Goal: Task Accomplishment & Management: Use online tool/utility

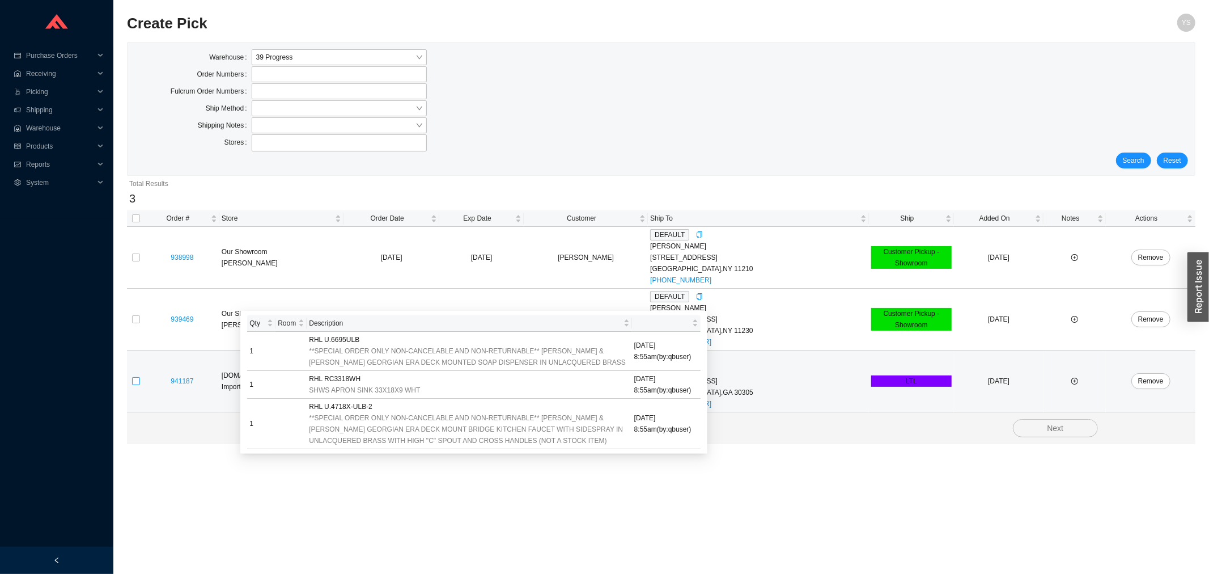
click at [134, 384] on input "checkbox" at bounding box center [136, 381] width 8 height 8
checkbox input "true"
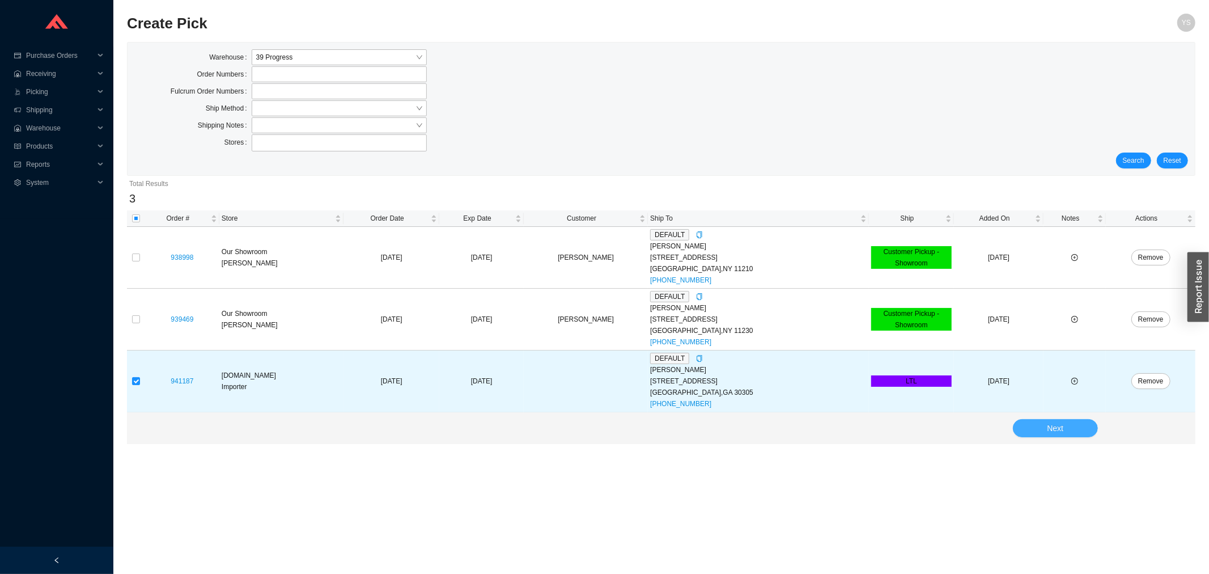
click at [1062, 430] on span "Next" at bounding box center [1055, 428] width 16 height 13
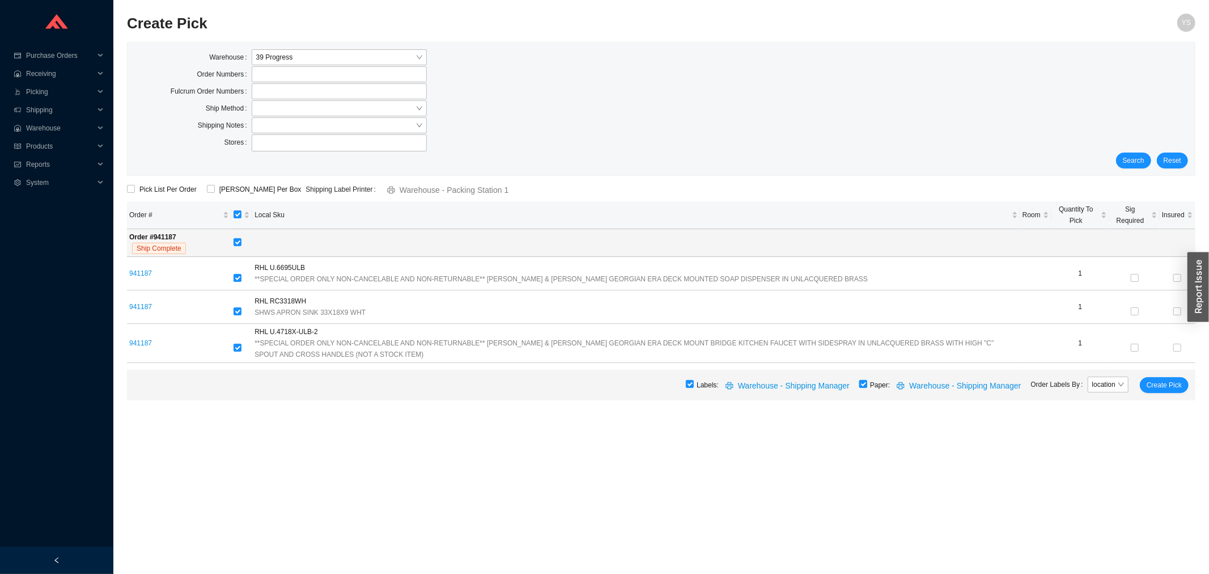
click at [867, 383] on input "checkbox" at bounding box center [863, 384] width 8 height 8
checkbox input "false"
click at [1167, 387] on span "Create Pick" at bounding box center [1163, 384] width 35 height 11
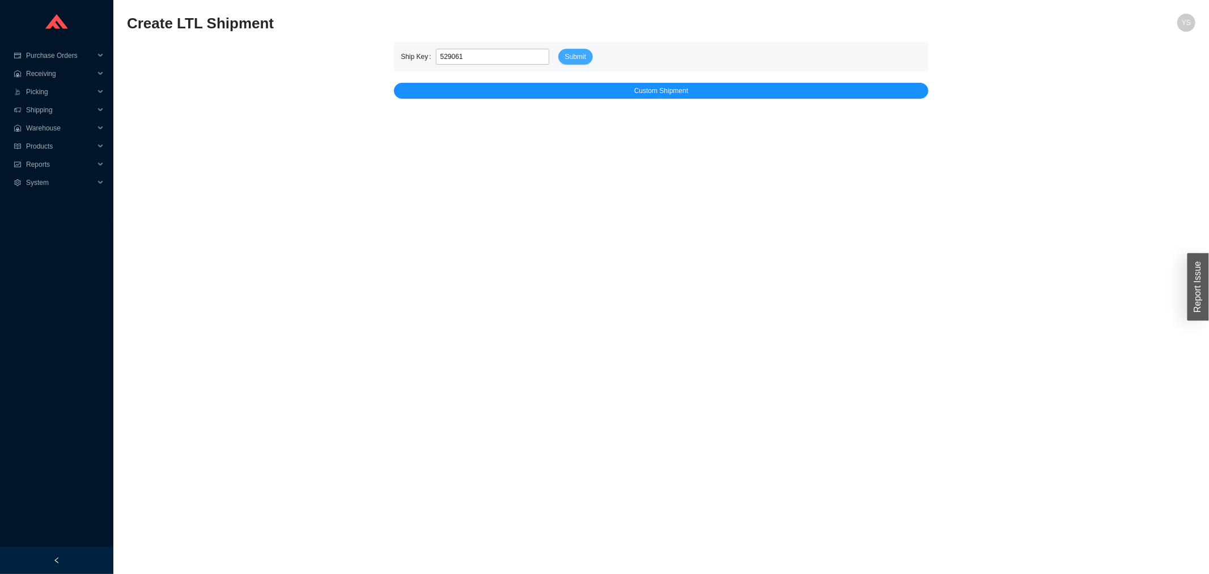
type input "529061"
click at [575, 49] on button "Submit" at bounding box center [575, 57] width 35 height 16
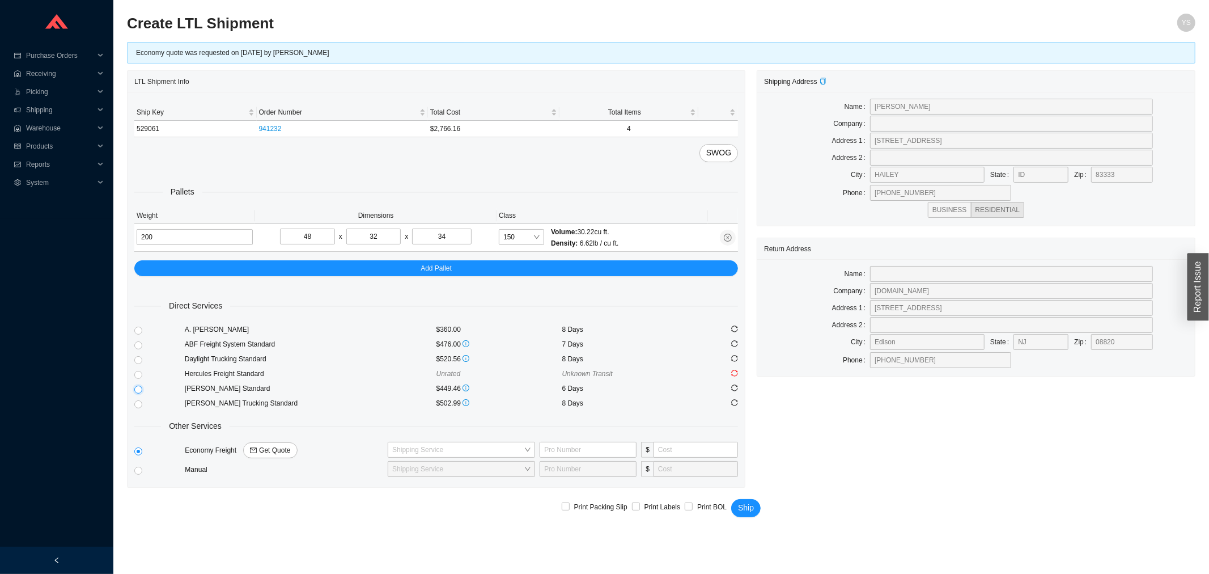
click at [137, 387] on input "radio" at bounding box center [138, 389] width 8 height 8
radio input "true"
checkbox input "true"
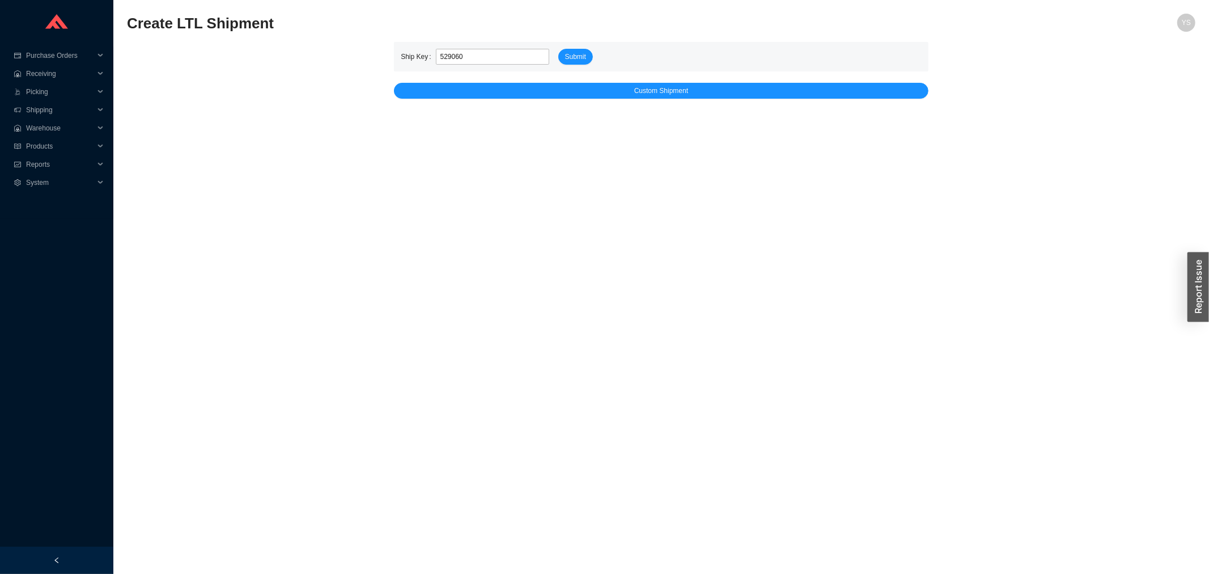
type input "529060"
click at [558, 49] on button "Submit" at bounding box center [575, 57] width 35 height 16
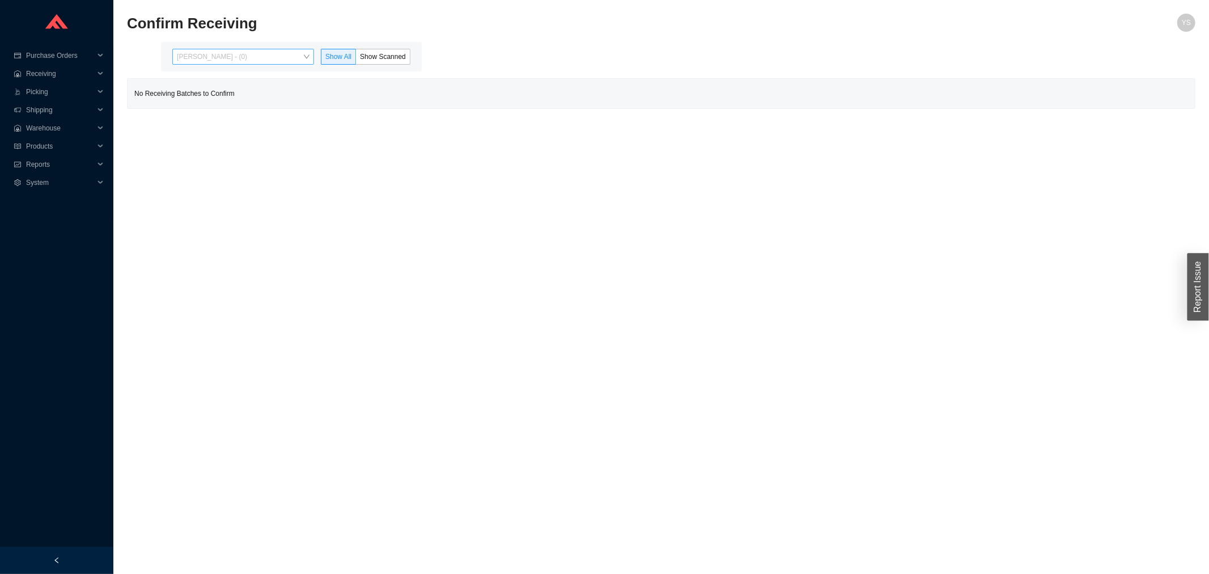
click at [248, 64] on div "Yossi Siff - (0)" at bounding box center [243, 57] width 142 height 16
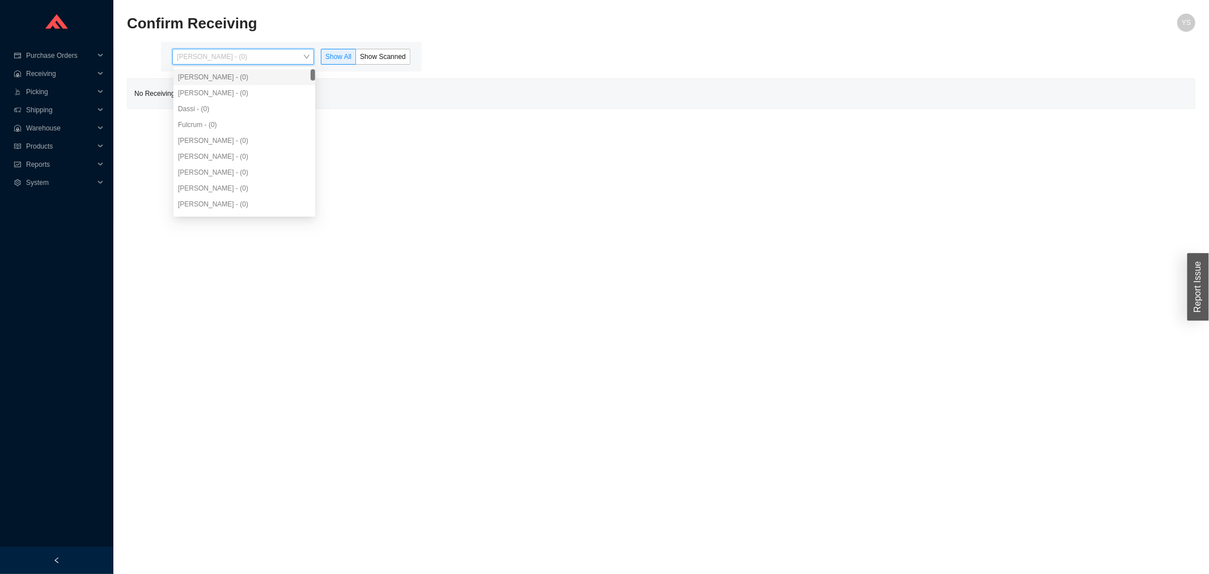
click at [236, 99] on div "Aron - (0)" at bounding box center [244, 93] width 142 height 16
drag, startPoint x: 25, startPoint y: 162, endPoint x: 47, endPoint y: 199, distance: 43.4
click at [26, 162] on div "Reports" at bounding box center [56, 164] width 113 height 18
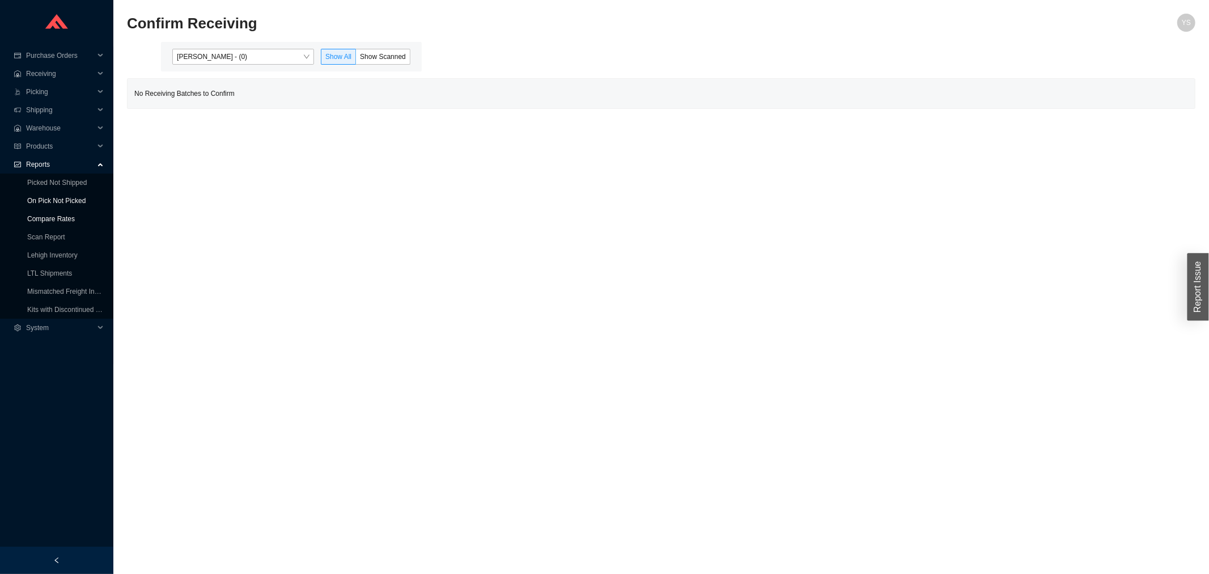
click at [56, 215] on link "Compare Rates" at bounding box center [51, 219] width 48 height 8
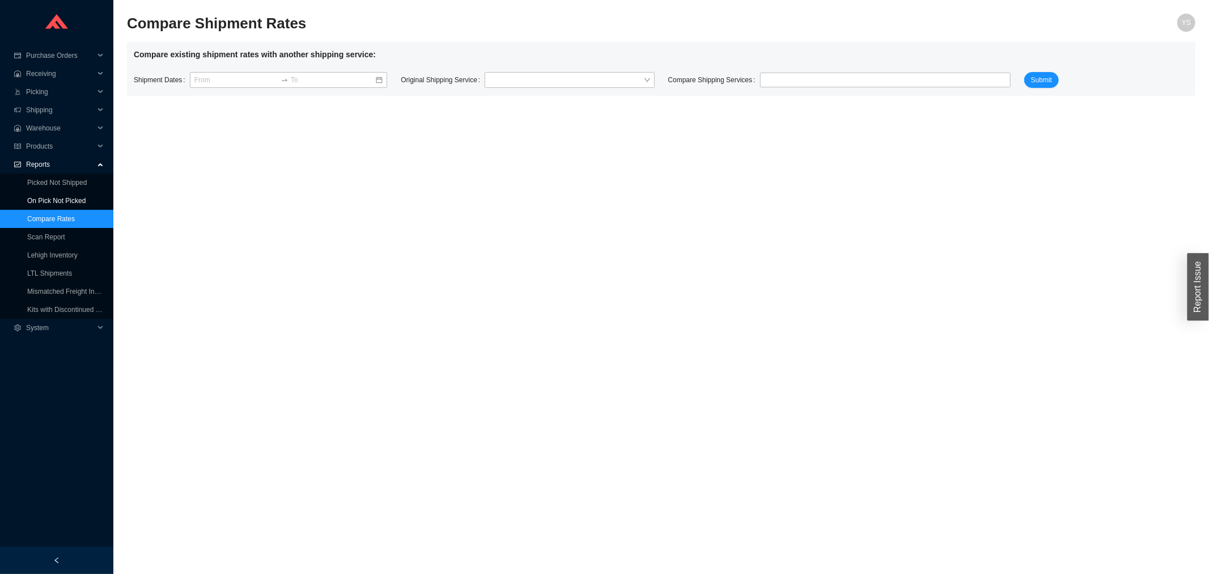
click at [49, 197] on link "On Pick Not Picked" at bounding box center [56, 201] width 58 height 8
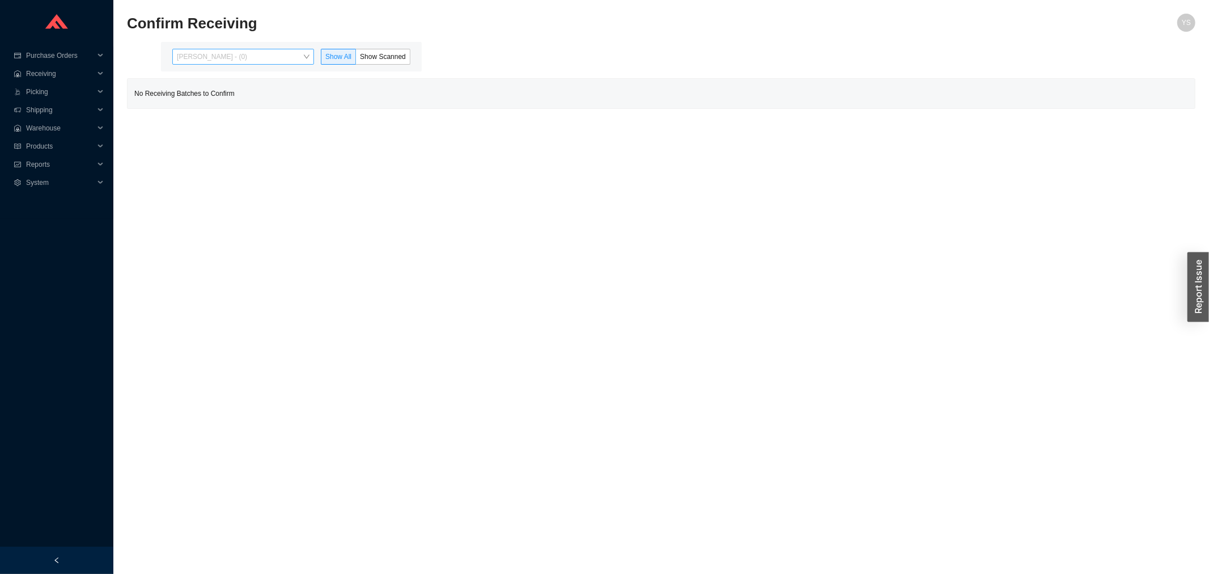
click at [244, 61] on span "Yossi Siff - (0)" at bounding box center [243, 56] width 133 height 15
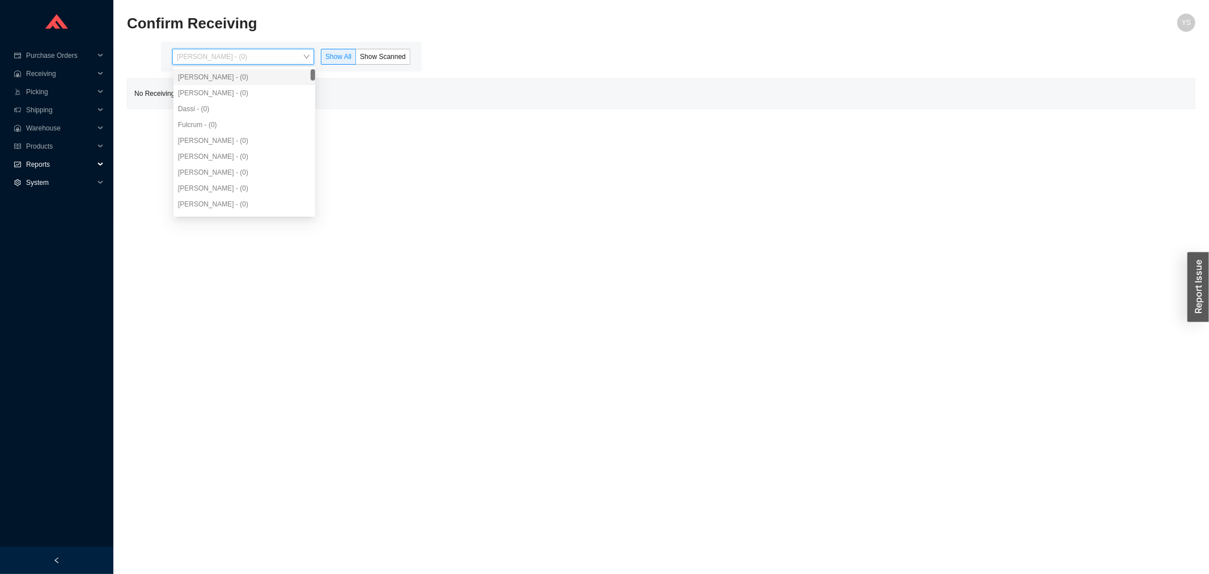
drag, startPoint x: 55, startPoint y: 162, endPoint x: 53, endPoint y: 173, distance: 12.1
click at [54, 163] on span "Reports" at bounding box center [60, 164] width 68 height 18
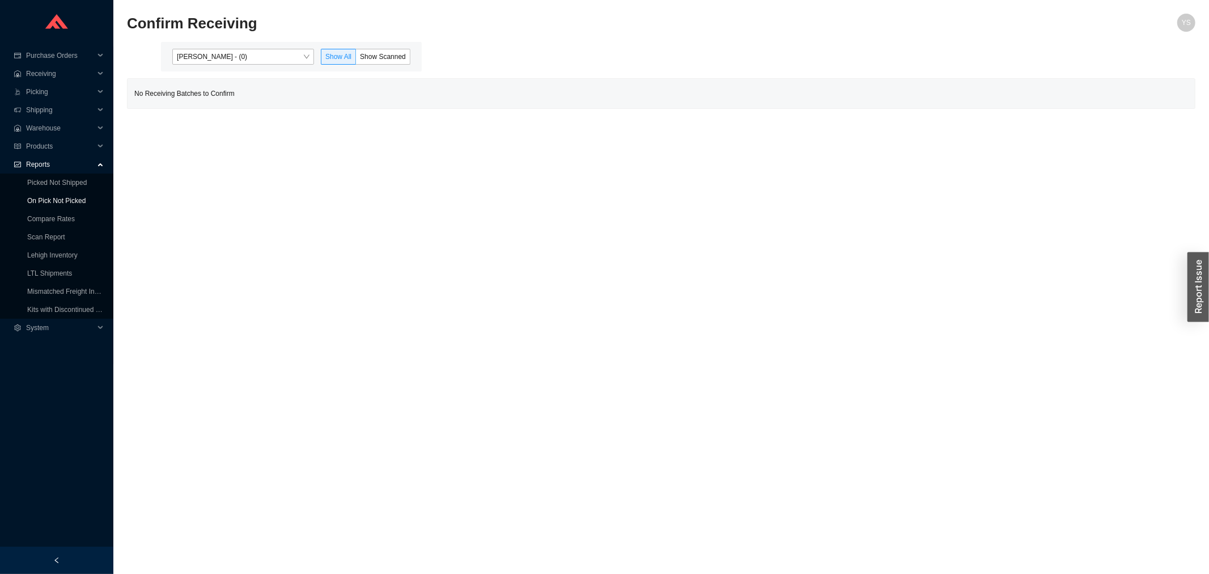
click at [53, 197] on link "On Pick Not Picked" at bounding box center [56, 201] width 58 height 8
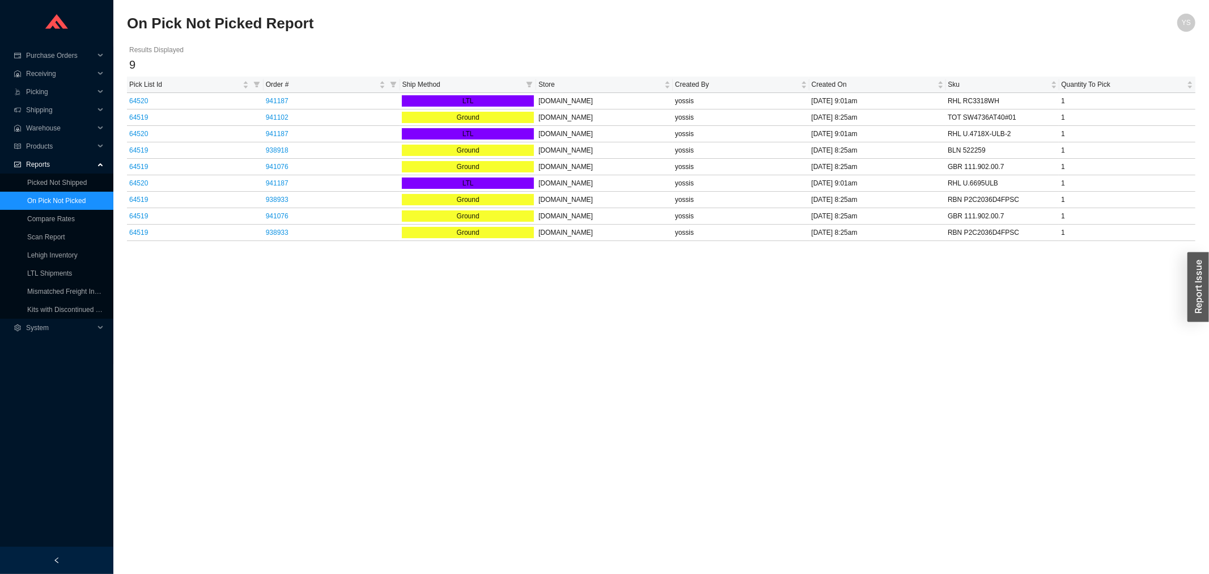
click at [453, 83] on span "Ship Method" at bounding box center [462, 84] width 120 height 11
click at [339, 77] on th "Order #" at bounding box center [332, 85] width 137 height 16
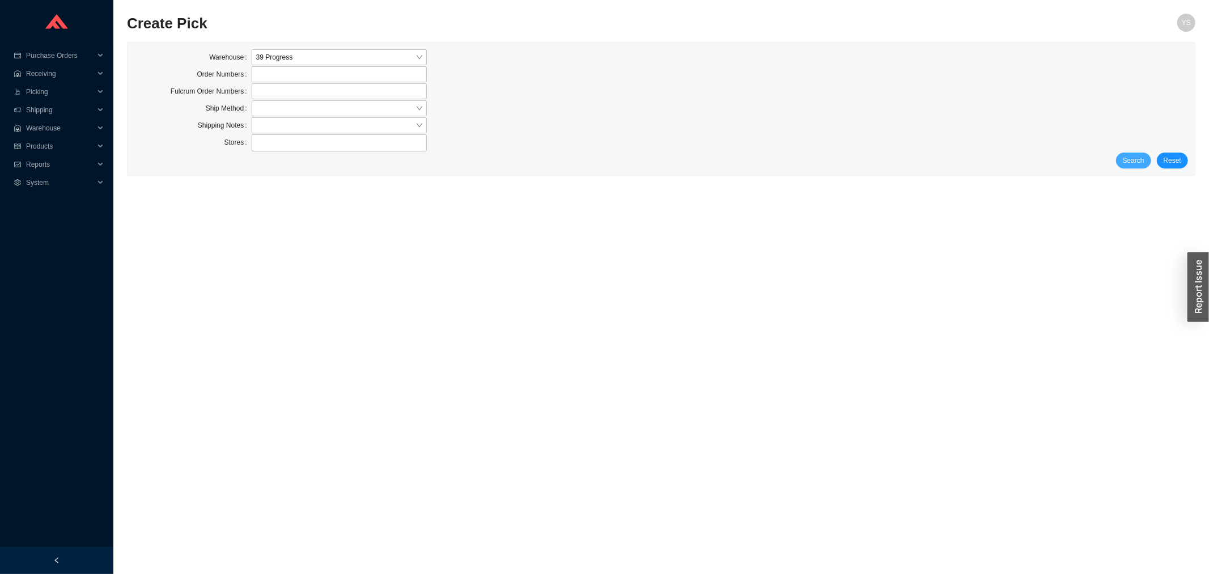
click at [1137, 162] on span "Search" at bounding box center [1134, 160] width 22 height 11
